Goal: Transaction & Acquisition: Purchase product/service

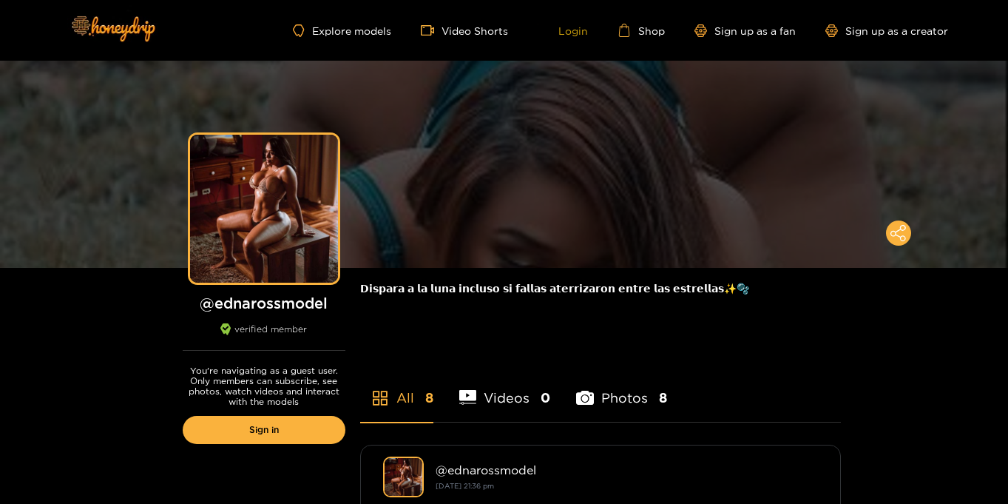
click at [572, 31] on link "Login" at bounding box center [563, 30] width 50 height 13
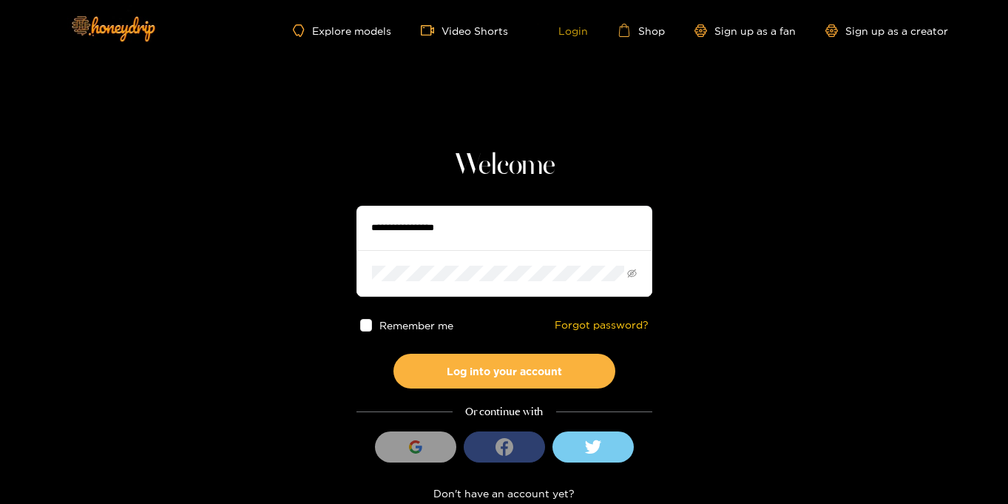
type input "**********"
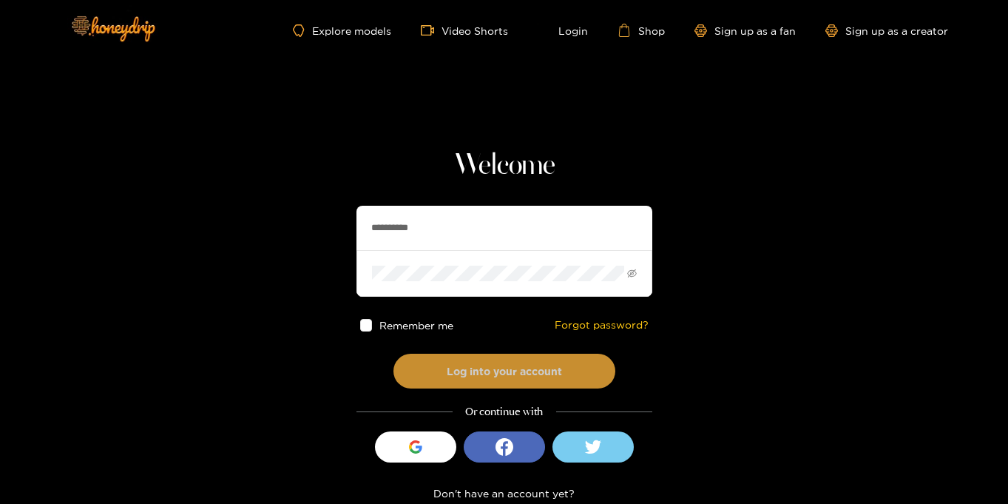
click at [519, 371] on button "Log into your account" at bounding box center [505, 371] width 222 height 35
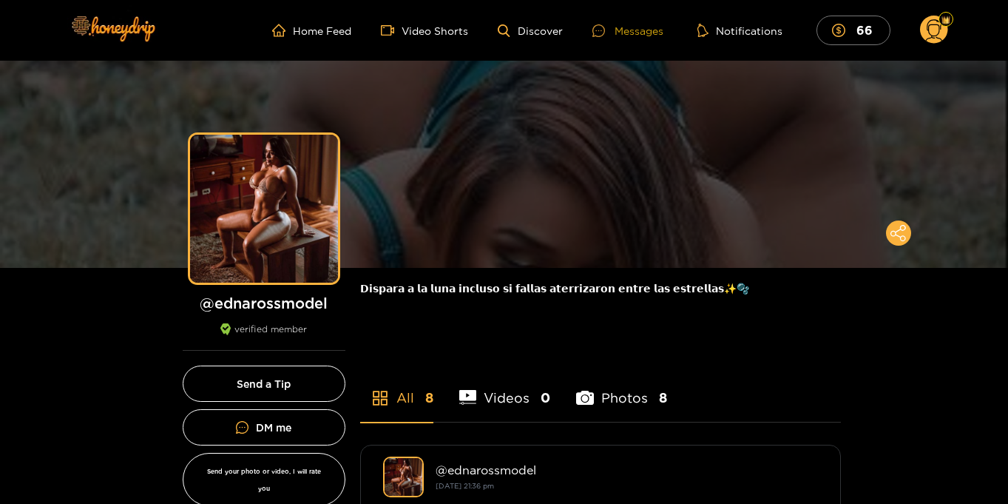
click at [639, 30] on div "Messages" at bounding box center [628, 30] width 71 height 17
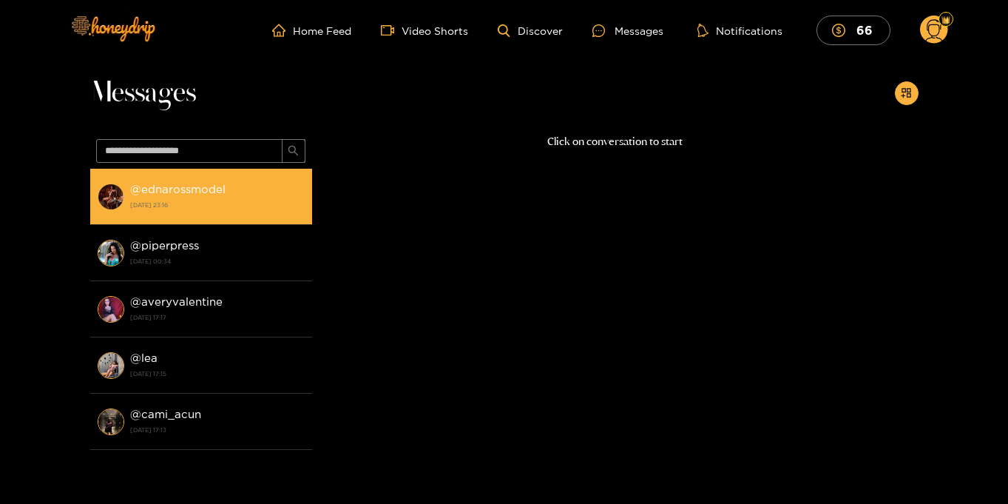
click at [192, 210] on strong "22 August 2025 23:16" at bounding box center [217, 204] width 175 height 13
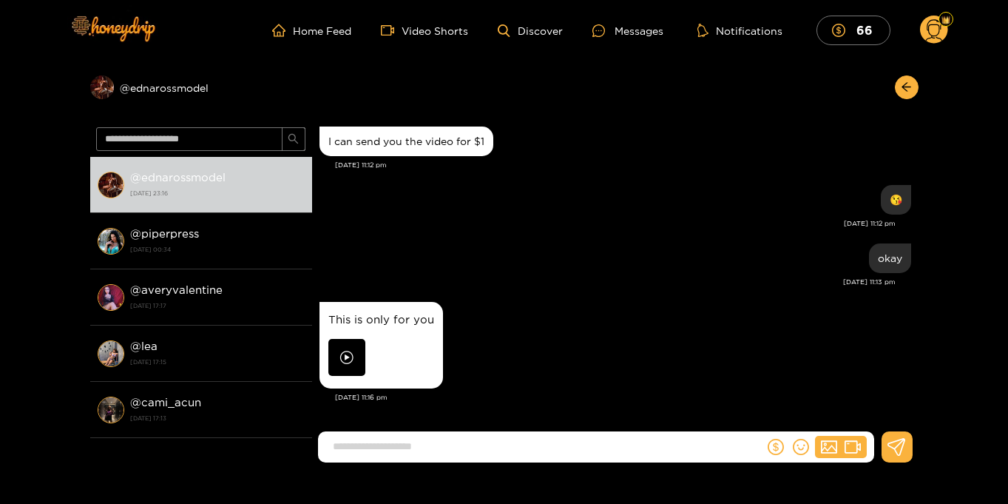
scroll to position [1579, 0]
click at [940, 29] on g at bounding box center [934, 31] width 28 height 30
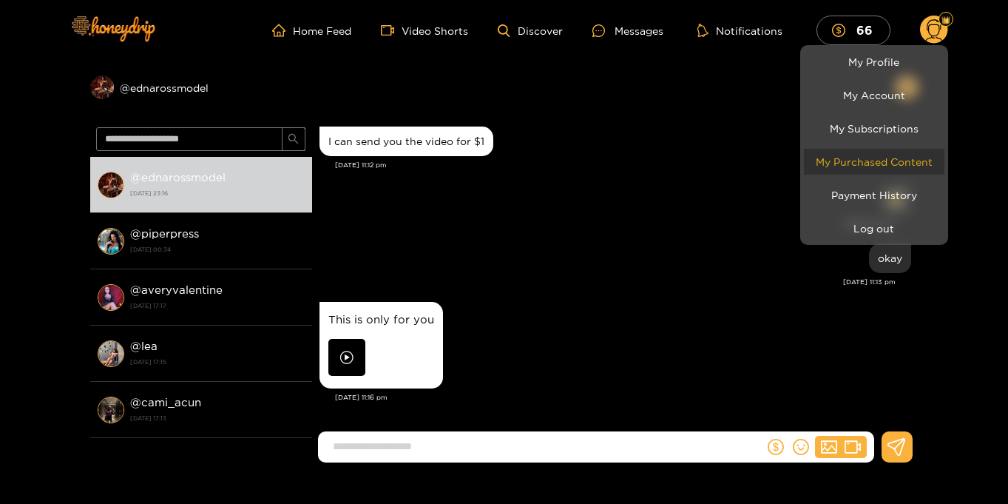
click at [873, 166] on link "My Purchased Content" at bounding box center [874, 162] width 141 height 26
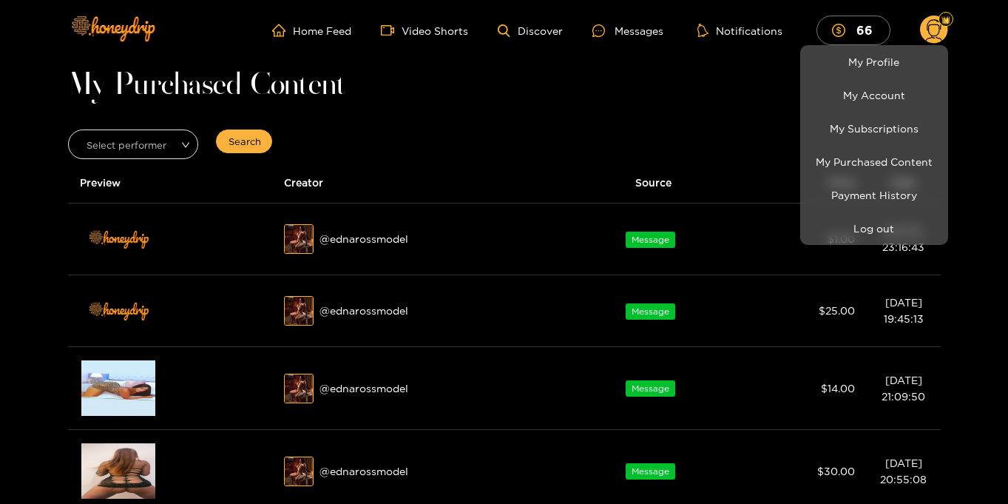
click at [572, 128] on div at bounding box center [504, 252] width 1008 height 504
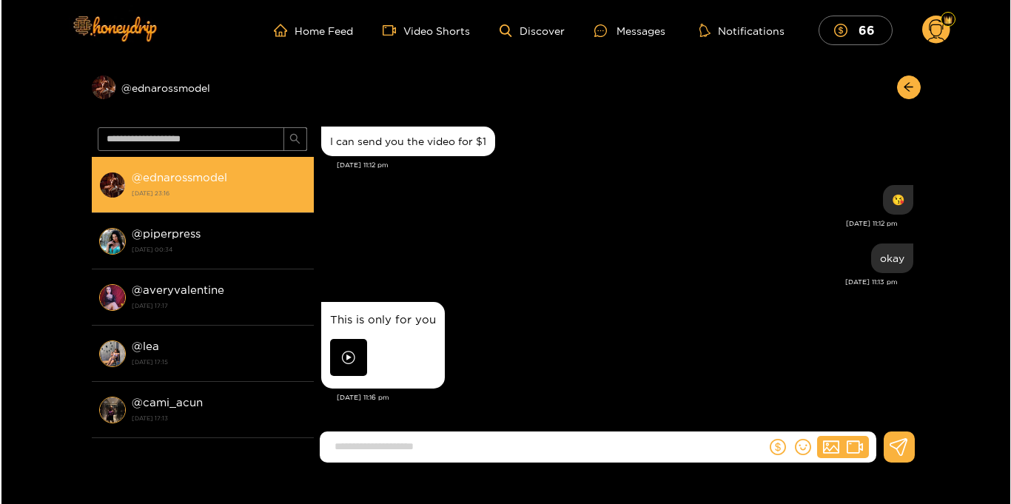
scroll to position [1579, 0]
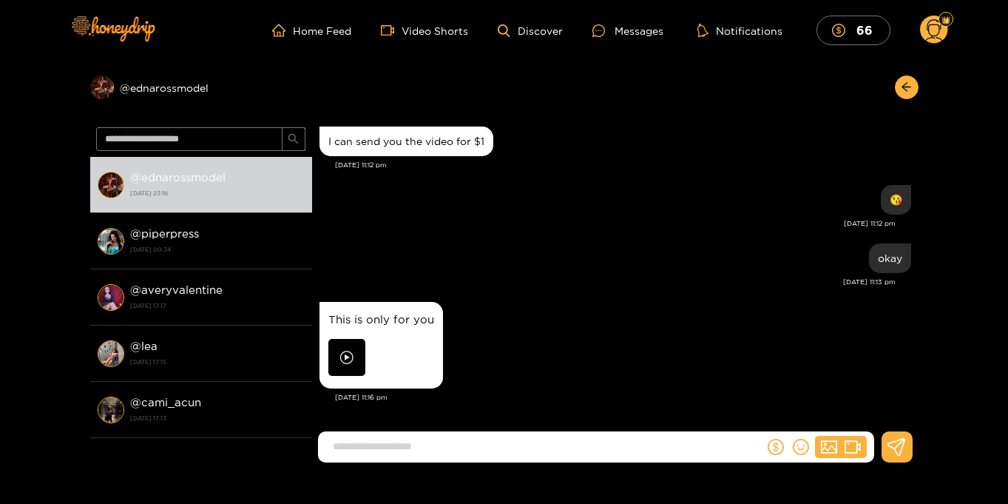
click at [354, 351] on img at bounding box center [346, 357] width 37 height 37
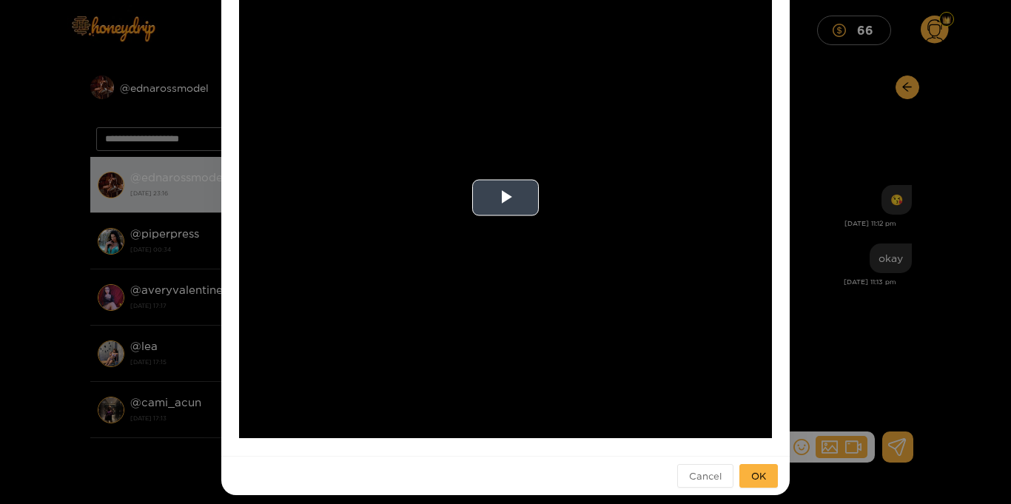
scroll to position [144, 0]
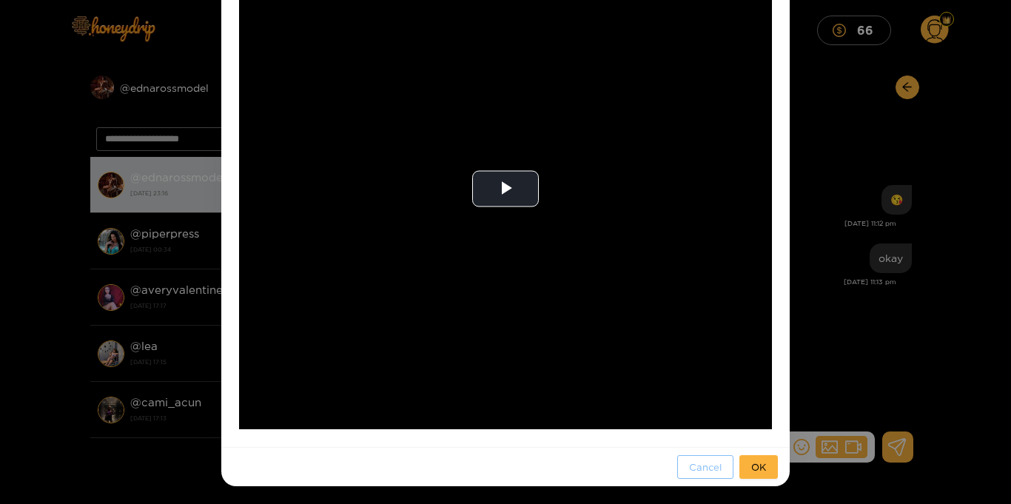
click at [709, 469] on span "Cancel" at bounding box center [705, 466] width 33 height 15
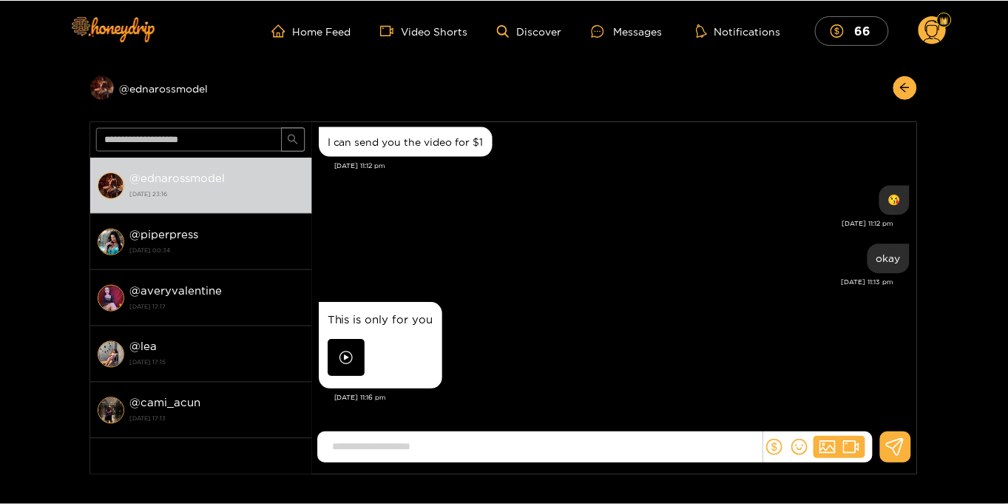
scroll to position [70, 0]
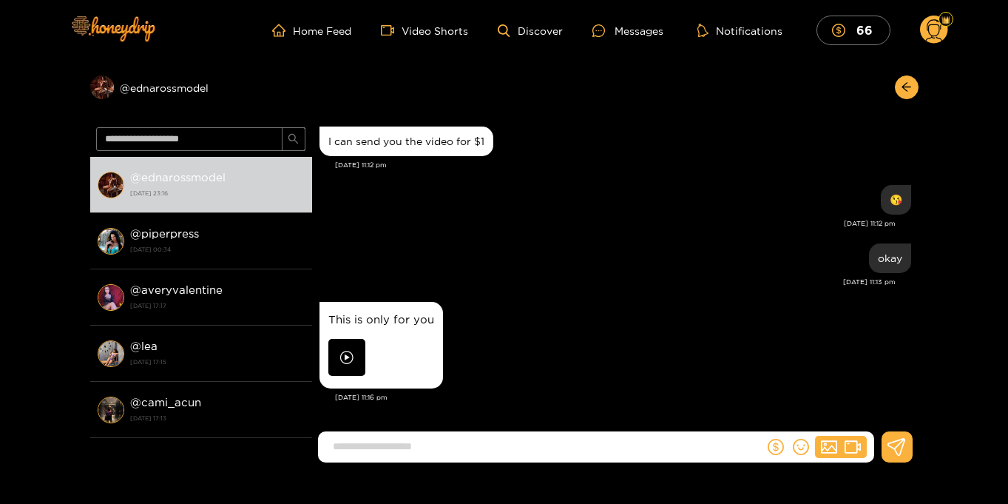
click at [542, 440] on input at bounding box center [544, 446] width 439 height 24
type input "*"
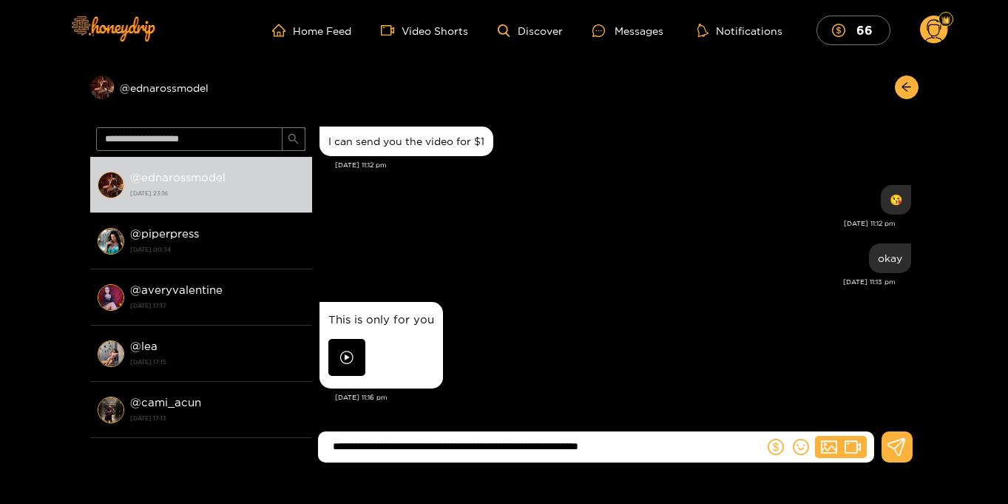
type input "**********"
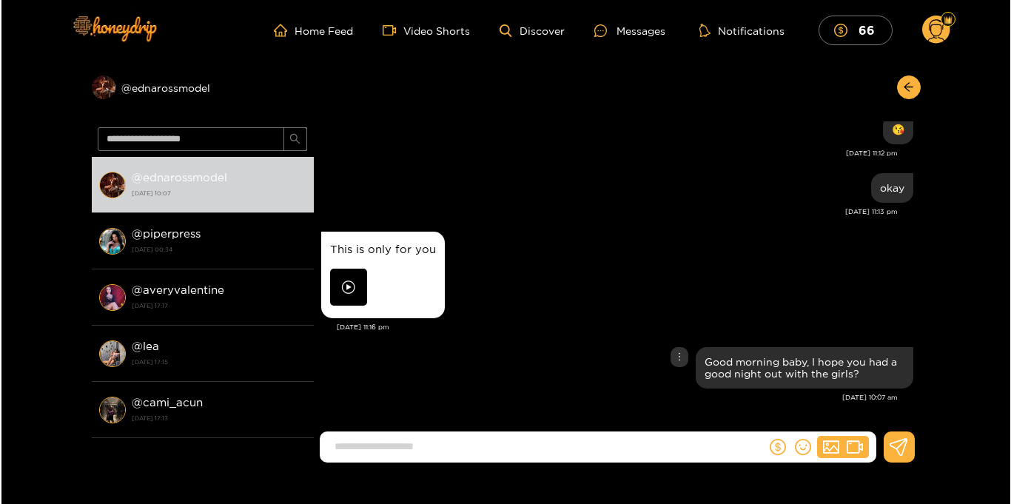
scroll to position [1, 0]
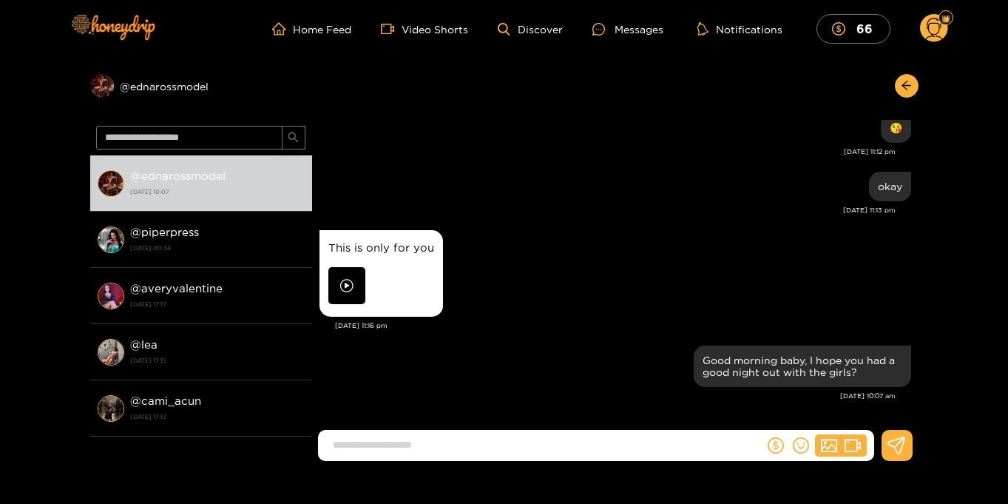
click at [343, 283] on img at bounding box center [346, 285] width 37 height 37
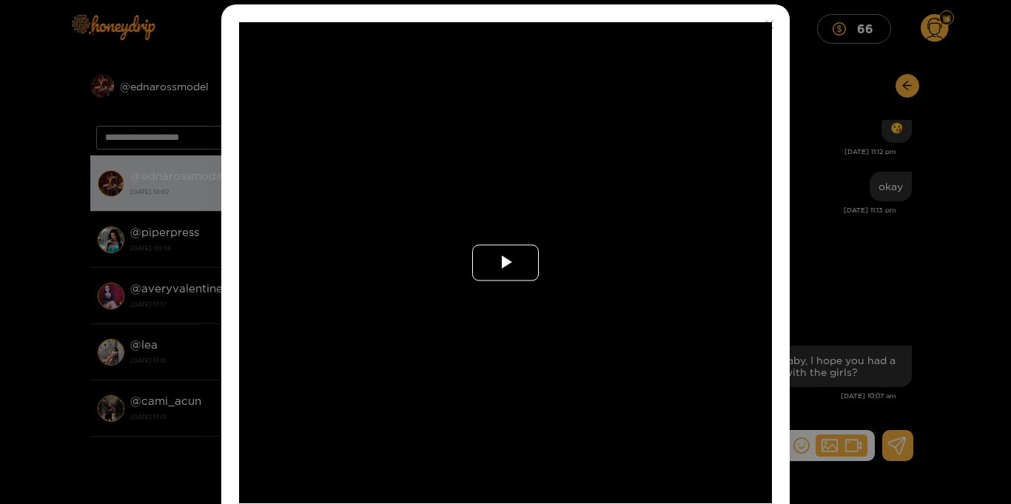
click at [505, 263] on span "Video Player" at bounding box center [505, 263] width 0 height 0
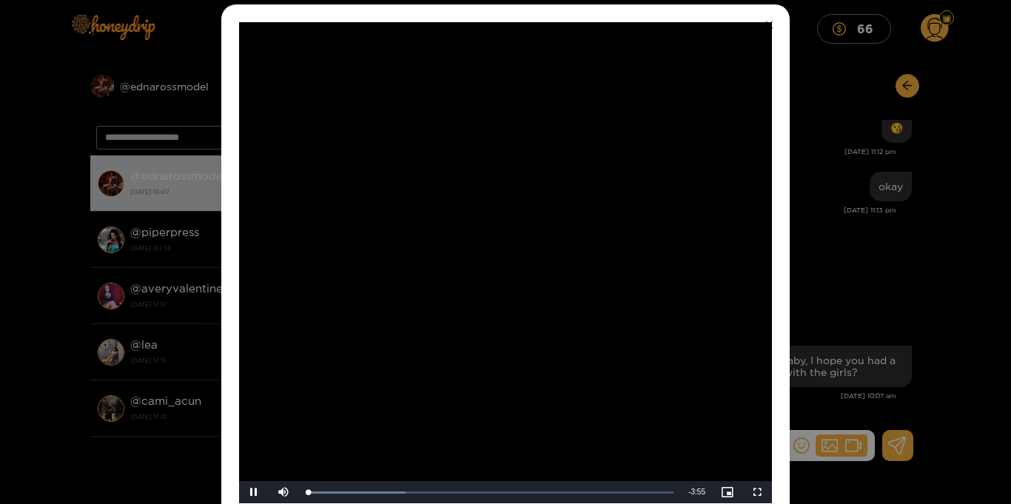
click at [522, 452] on video "Video Player" at bounding box center [505, 262] width 533 height 481
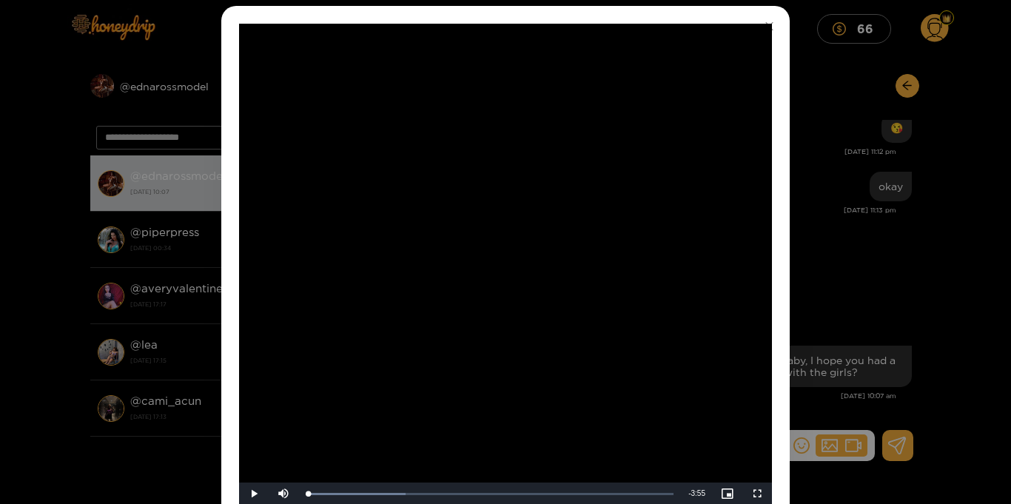
scroll to position [70, 0]
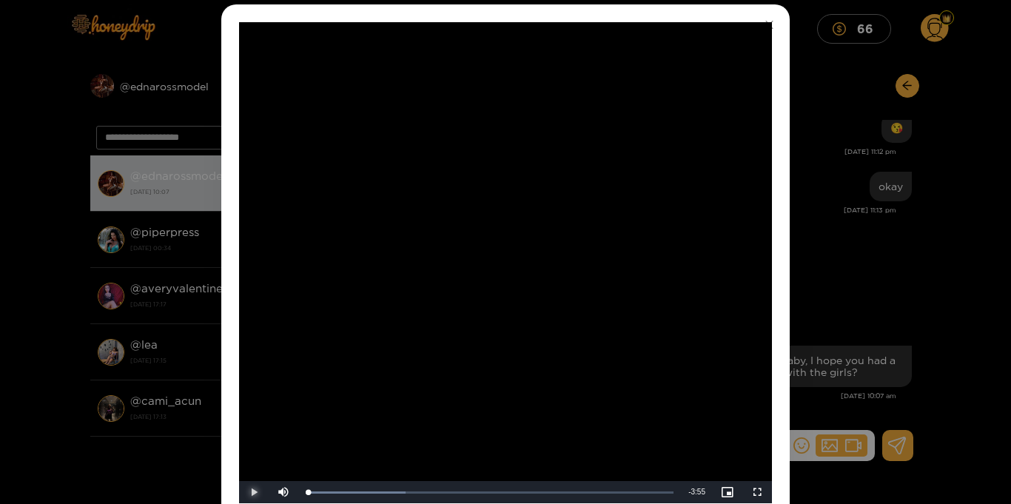
click at [254, 492] on span "Video Player" at bounding box center [254, 492] width 0 height 0
click at [496, 258] on video "Video Player" at bounding box center [505, 262] width 533 height 481
drag, startPoint x: 341, startPoint y: 491, endPoint x: 288, endPoint y: 493, distance: 53.3
click at [288, 493] on div "Play Mute Current Time 0:00 / Duration 3:56 Loaded : 35.53% 0:03 0:00 Stream Ty…" at bounding box center [505, 492] width 533 height 22
click at [254, 492] on span "Video Player" at bounding box center [254, 492] width 0 height 0
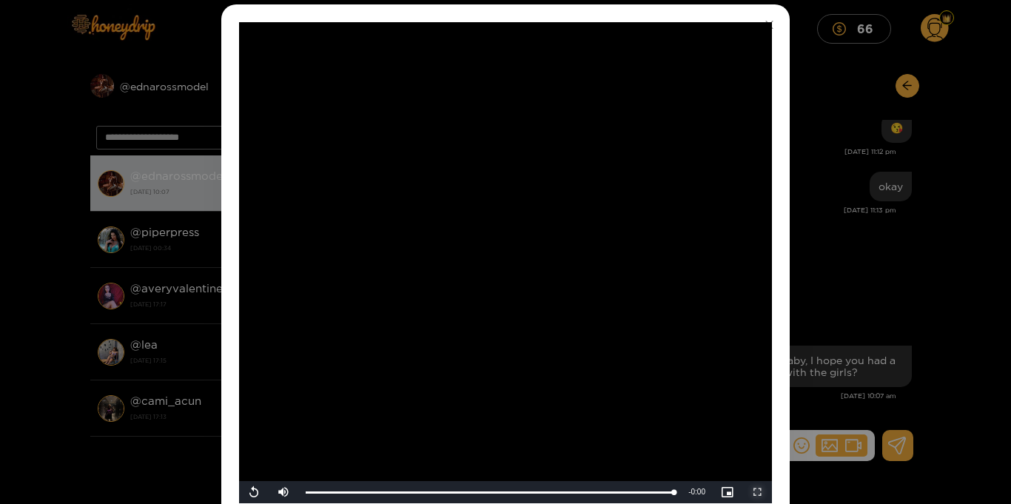
click at [757, 492] on span "Video Player" at bounding box center [757, 492] width 0 height 0
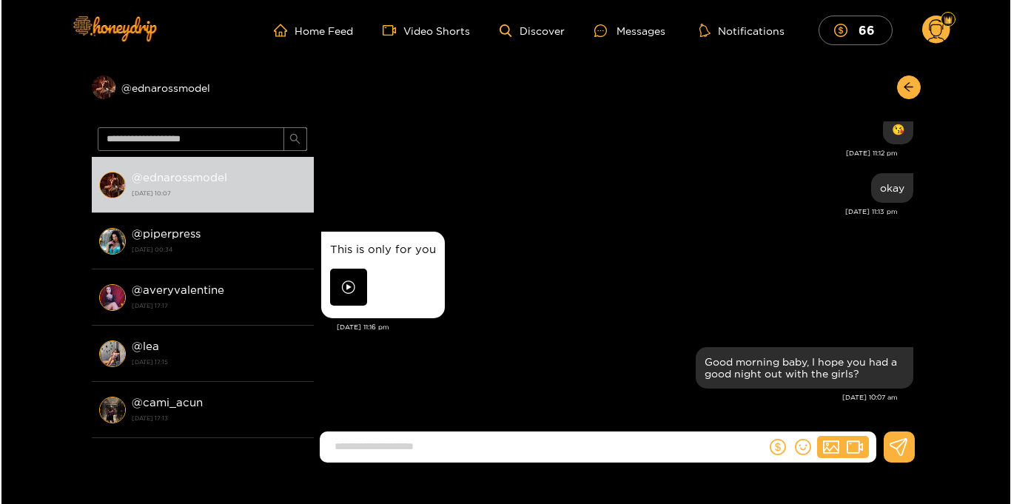
scroll to position [1, 0]
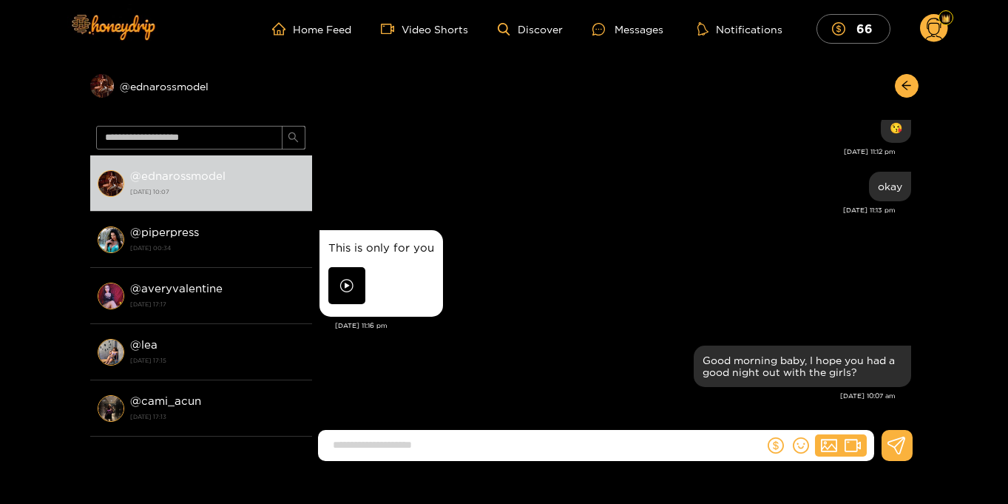
click at [358, 291] on img at bounding box center [346, 285] width 37 height 37
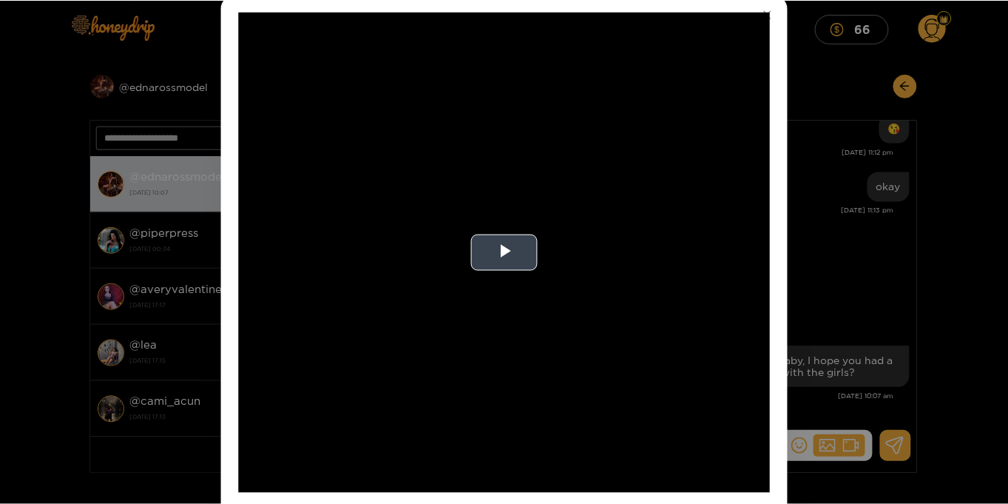
scroll to position [53, 0]
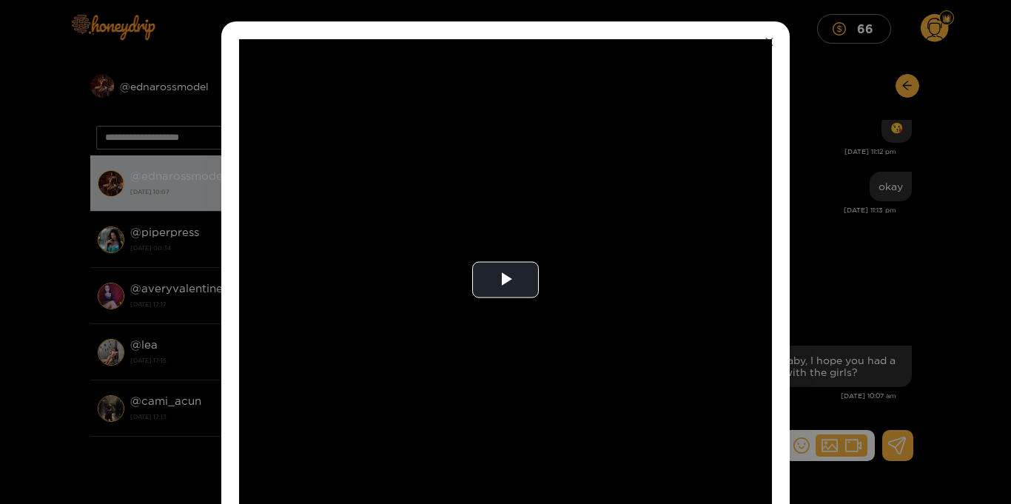
click at [768, 42] on icon "close" at bounding box center [769, 42] width 8 height 8
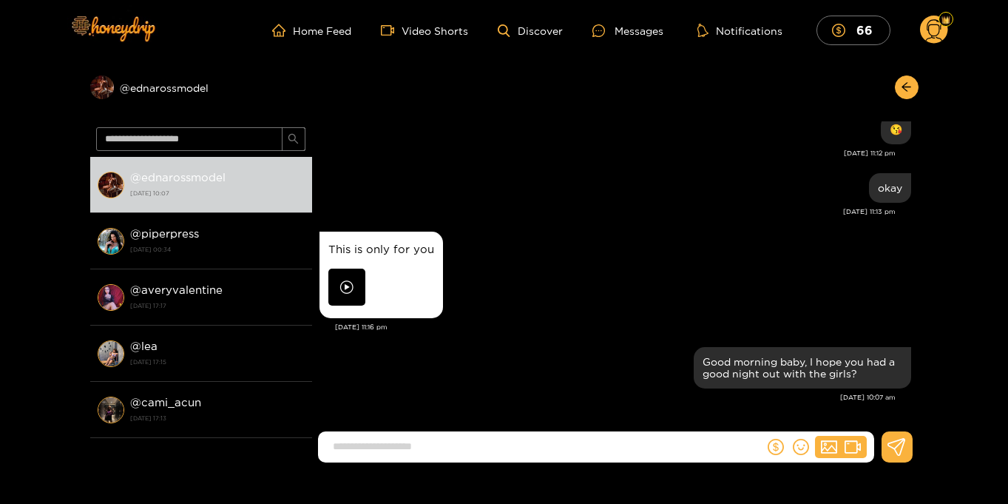
scroll to position [1, 0]
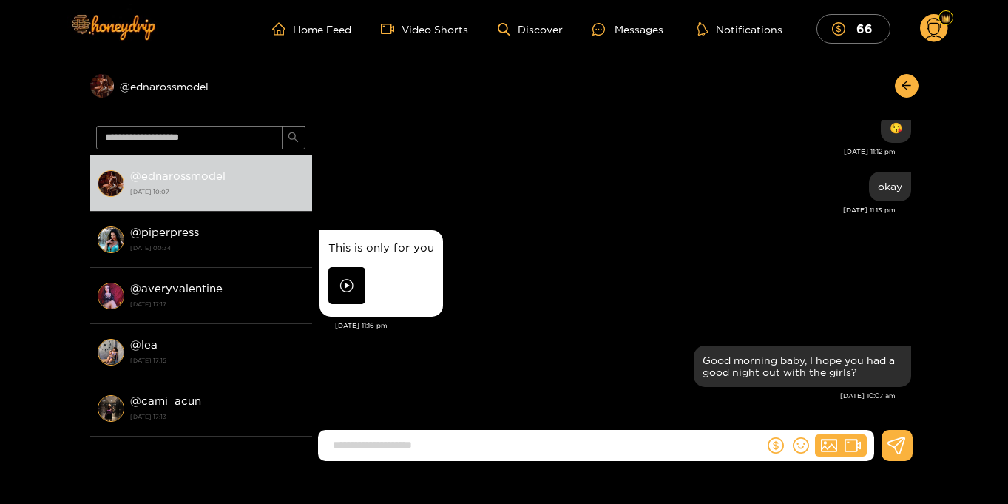
click at [929, 32] on icon at bounding box center [933, 31] width 17 height 26
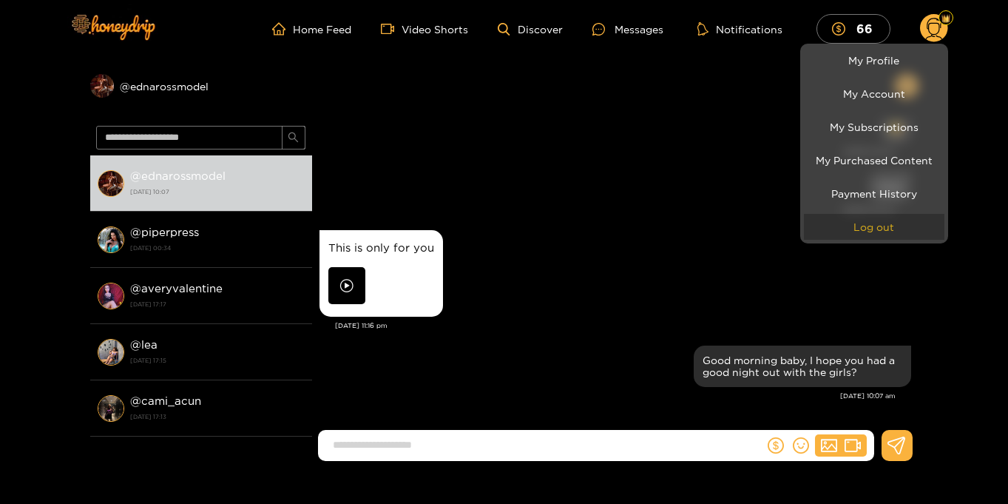
click at [866, 221] on button "Log out" at bounding box center [874, 227] width 141 height 26
